Goal: Find specific page/section: Find specific page/section

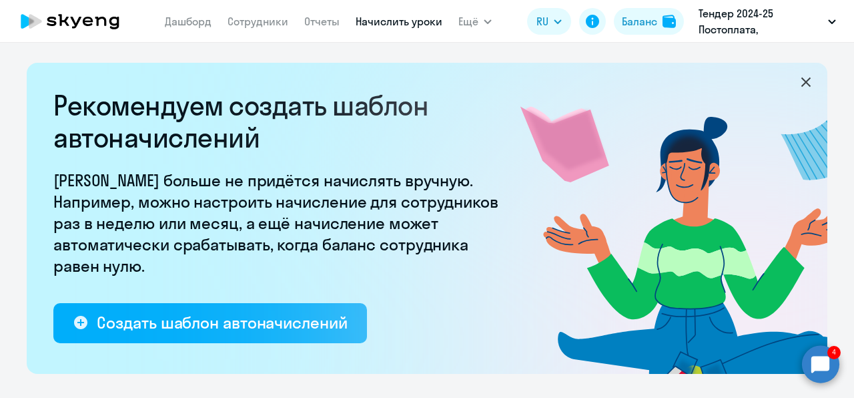
select select "10"
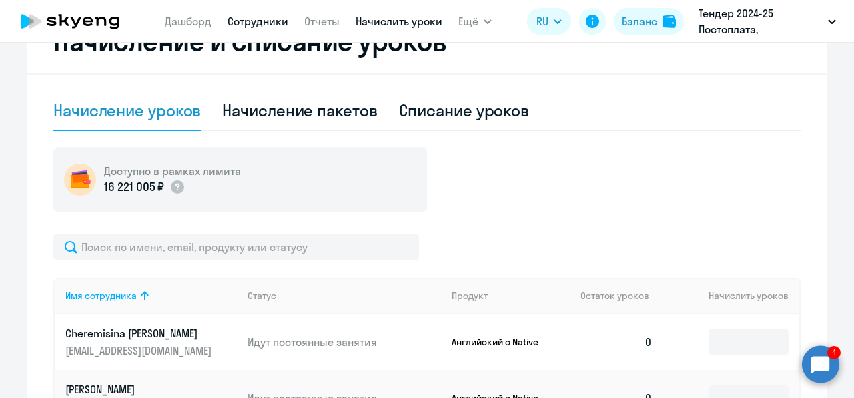
click at [275, 25] on link "Сотрудники" at bounding box center [258, 21] width 61 height 13
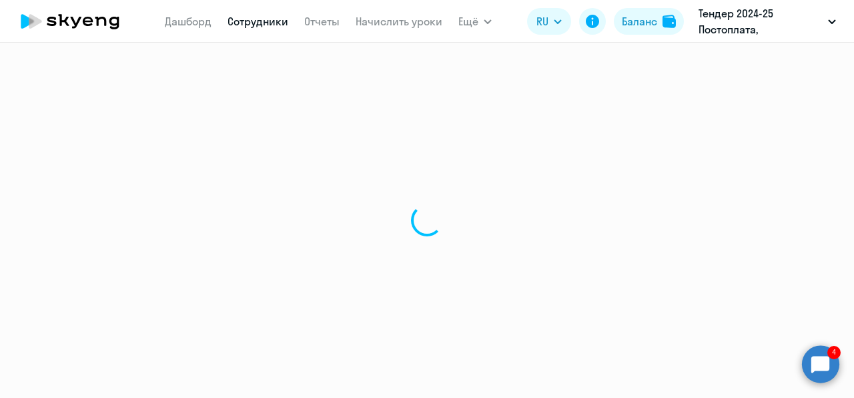
select select "30"
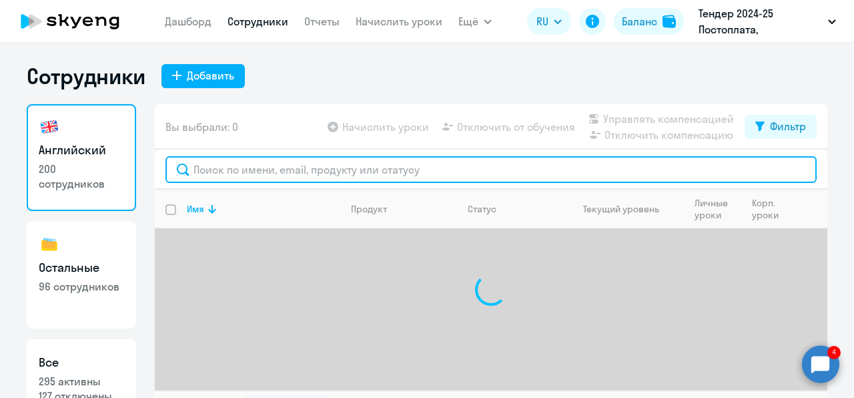
click at [269, 166] on input "text" at bounding box center [491, 169] width 651 height 27
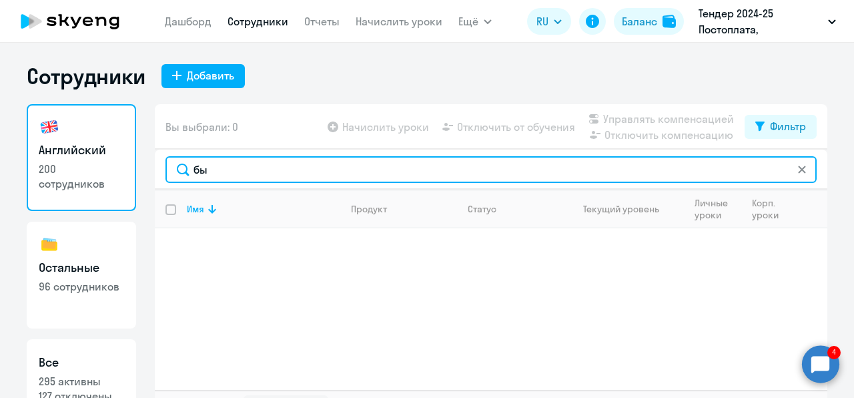
type input "б"
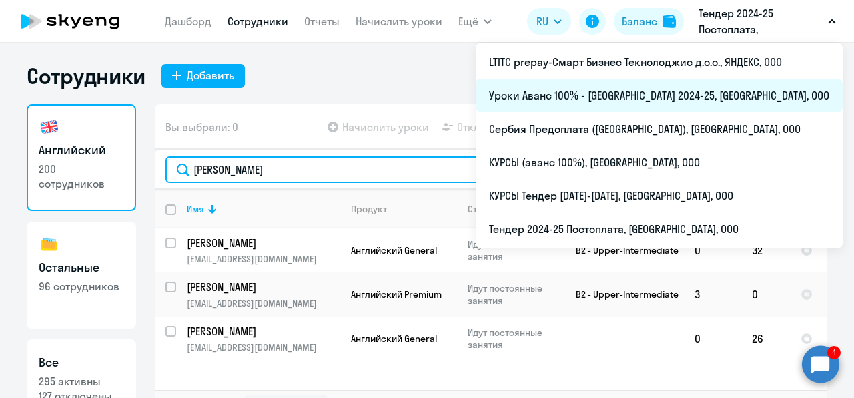
type input "[PERSON_NAME]"
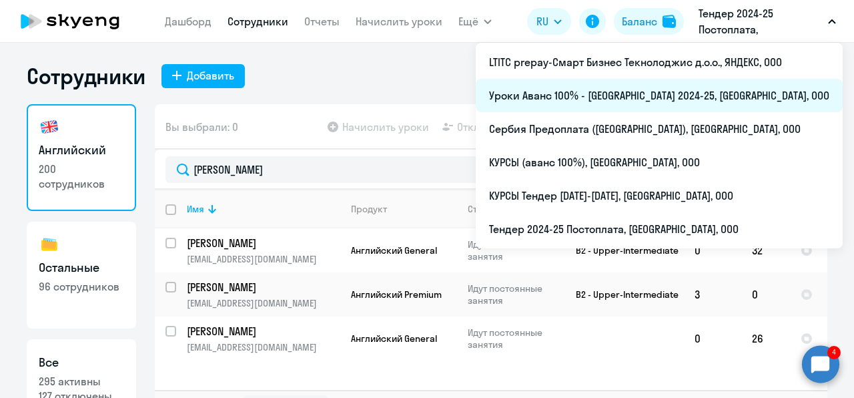
click at [692, 89] on li "Уроки Аванс 100% - [GEOGRAPHIC_DATA] 2024-25, [GEOGRAPHIC_DATA], ООО" at bounding box center [659, 95] width 367 height 33
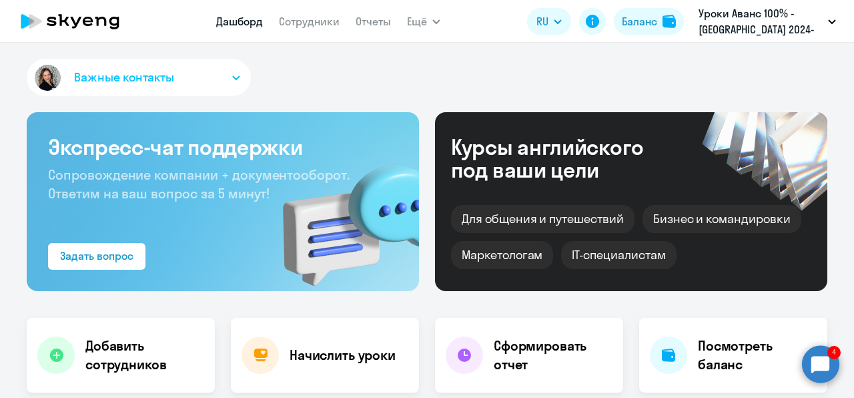
select select "30"
click at [311, 21] on link "Сотрудники" at bounding box center [309, 21] width 61 height 13
select select "30"
